Goal: Complete application form

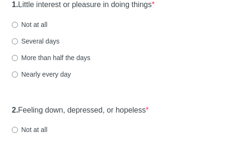
scroll to position [144, 0]
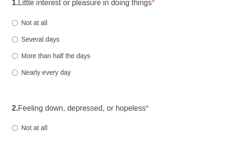
click at [50, 44] on label "Several days" at bounding box center [36, 38] width 48 height 9
click at [18, 42] on input "Several days" at bounding box center [15, 39] width 6 height 6
radio input "true"
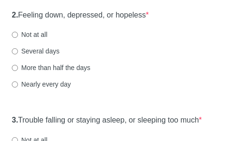
scroll to position [239, 0]
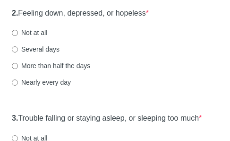
click at [81, 70] on label "More than half the days" at bounding box center [51, 65] width 78 height 9
click at [18, 69] on input "More than half the days" at bounding box center [15, 66] width 6 height 6
radio input "true"
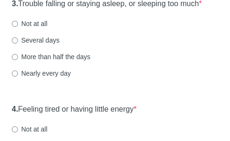
scroll to position [360, 0]
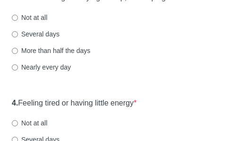
click at [68, 72] on label "Nearly every day" at bounding box center [41, 66] width 59 height 9
click at [18, 70] on input "Nearly every day" at bounding box center [15, 67] width 6 height 6
radio input "true"
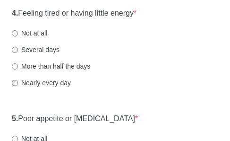
scroll to position [454, 0]
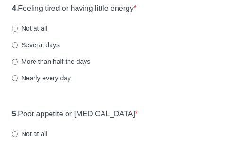
click at [66, 83] on label "Nearly every day" at bounding box center [41, 77] width 59 height 9
click at [18, 81] on input "Nearly every day" at bounding box center [15, 78] width 6 height 6
radio input "true"
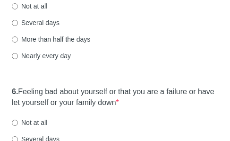
scroll to position [581, 0]
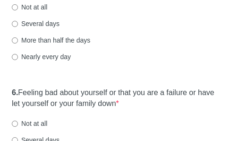
click at [55, 28] on label "Several days" at bounding box center [36, 23] width 48 height 9
click at [18, 27] on input "Several days" at bounding box center [15, 24] width 6 height 6
radio input "true"
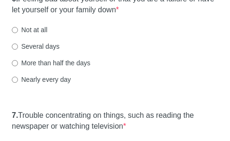
scroll to position [675, 0]
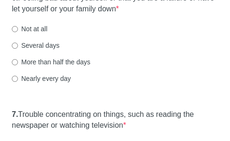
click at [66, 67] on label "More than half the days" at bounding box center [51, 61] width 78 height 9
click at [18, 65] on input "More than half the days" at bounding box center [15, 62] width 6 height 6
radio input "true"
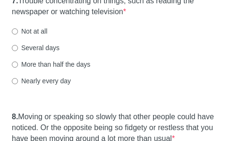
scroll to position [789, 0]
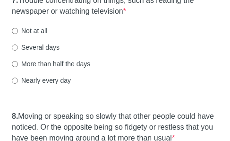
click at [43, 52] on label "Several days" at bounding box center [36, 46] width 48 height 9
click at [18, 51] on input "Several days" at bounding box center [15, 47] width 6 height 6
radio input "true"
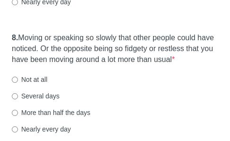
scroll to position [908, 0]
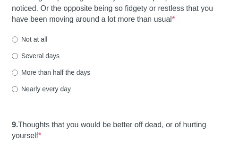
click at [73, 77] on label "More than half the days" at bounding box center [51, 72] width 78 height 9
click at [18, 76] on input "More than half the days" at bounding box center [15, 72] width 6 height 6
radio input "true"
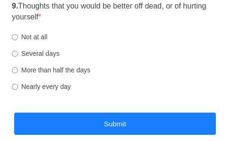
scroll to position [1027, 0]
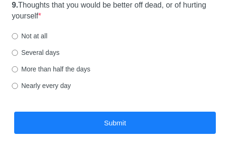
click at [42, 41] on label "Not at all" at bounding box center [29, 35] width 35 height 9
click at [18, 39] on input "Not at all" at bounding box center [15, 36] width 6 height 6
radio input "true"
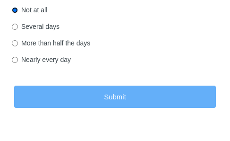
scroll to position [1053, 0]
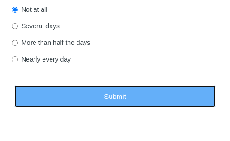
click at [130, 107] on button "Submit" at bounding box center [115, 96] width 202 height 22
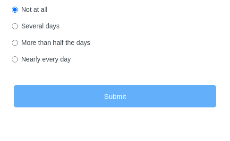
scroll to position [0, 0]
